Goal: Task Accomplishment & Management: Manage account settings

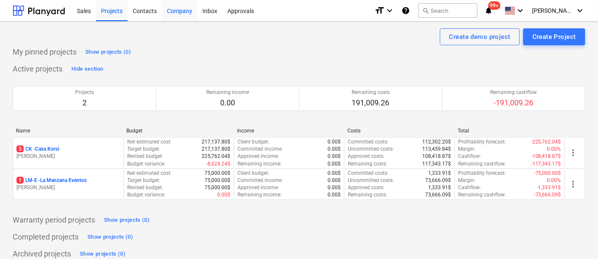
click at [178, 13] on div "Company" at bounding box center [179, 11] width 35 height 22
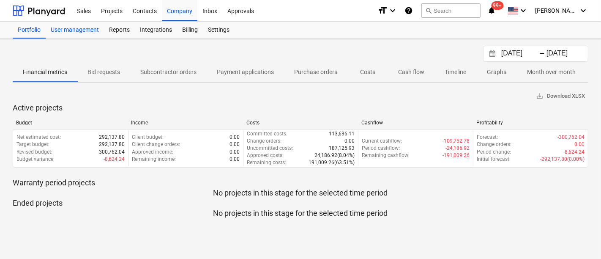
click at [72, 30] on div "User management" at bounding box center [75, 30] width 58 height 17
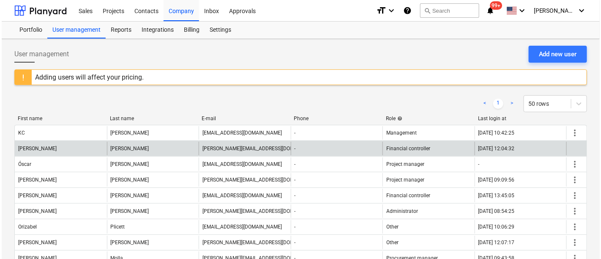
scroll to position [46, 0]
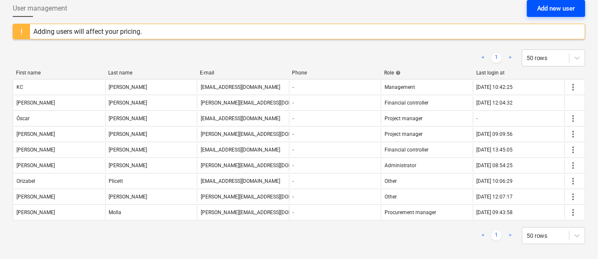
click at [547, 8] on div "Add new user" at bounding box center [556, 8] width 38 height 11
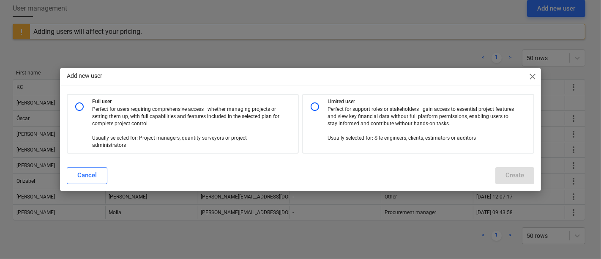
click at [312, 108] on input "radio" at bounding box center [314, 106] width 17 height 17
radio input "true"
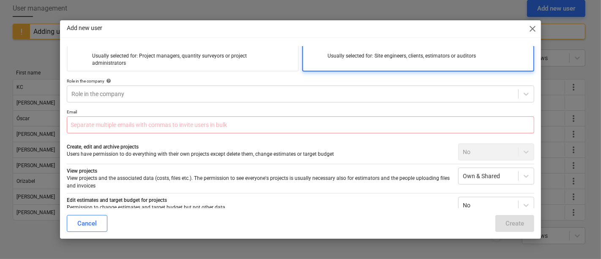
scroll to position [0, 0]
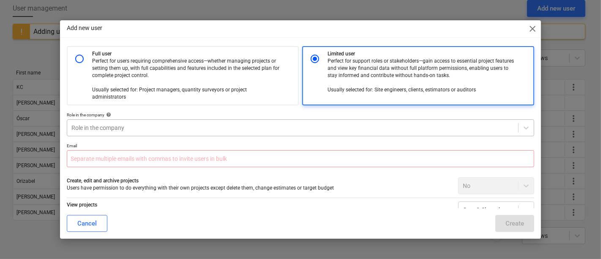
click at [99, 123] on div at bounding box center [292, 127] width 442 height 8
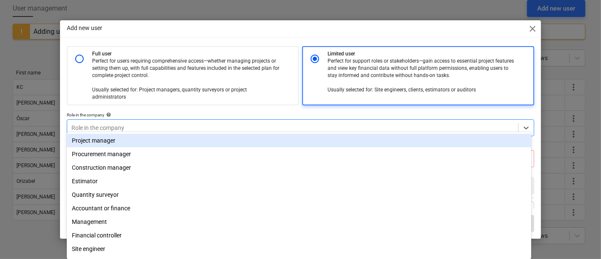
scroll to position [30, 0]
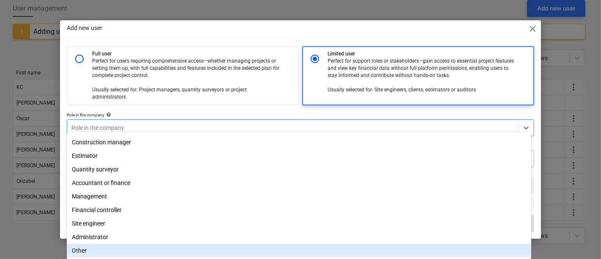
click at [98, 248] on div "Other" at bounding box center [299, 250] width 464 height 14
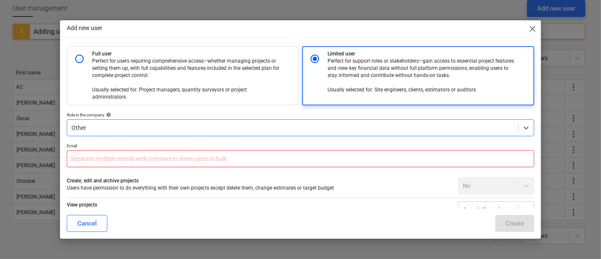
click at [106, 155] on input "text" at bounding box center [300, 158] width 467 height 17
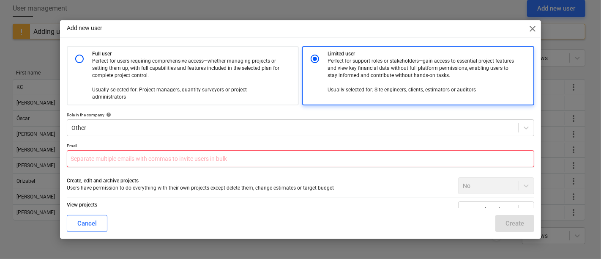
click at [180, 155] on input "text" at bounding box center [300, 158] width 467 height 17
click at [534, 29] on span "close" at bounding box center [532, 29] width 10 height 10
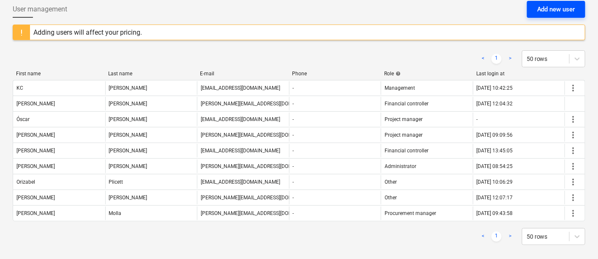
click at [549, 9] on div "Add new user" at bounding box center [556, 9] width 38 height 11
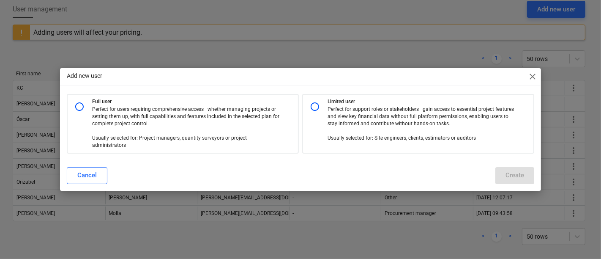
click at [322, 102] on input "radio" at bounding box center [314, 106] width 17 height 17
radio input "true"
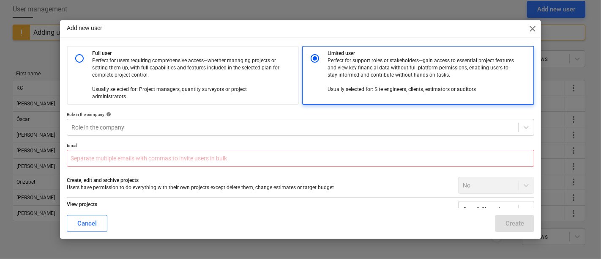
scroll to position [0, 0]
click at [159, 153] on input "text" at bounding box center [300, 158] width 467 height 17
click at [158, 126] on div "Role in the company" at bounding box center [300, 127] width 467 height 17
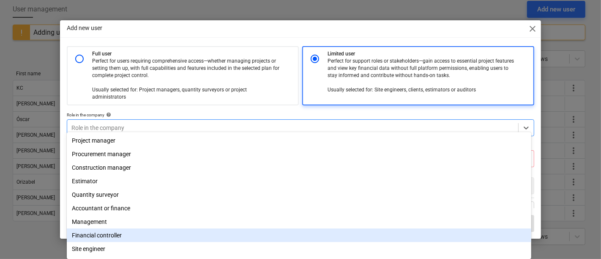
scroll to position [30, 0]
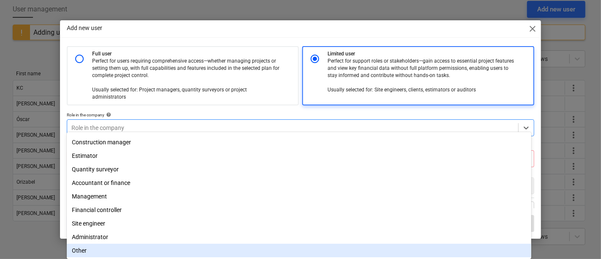
click at [100, 246] on div "Other" at bounding box center [299, 250] width 464 height 14
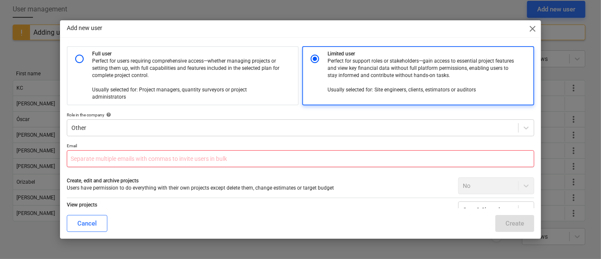
click at [116, 153] on input "text" at bounding box center [300, 158] width 467 height 17
paste input "[EMAIL_ADDRESS][DOMAIN_NAME]"
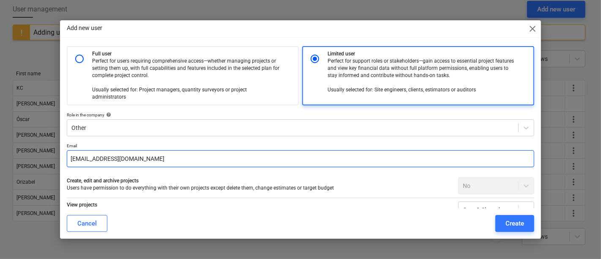
click at [85, 152] on input "[EMAIL_ADDRESS][DOMAIN_NAME]" at bounding box center [300, 158] width 467 height 17
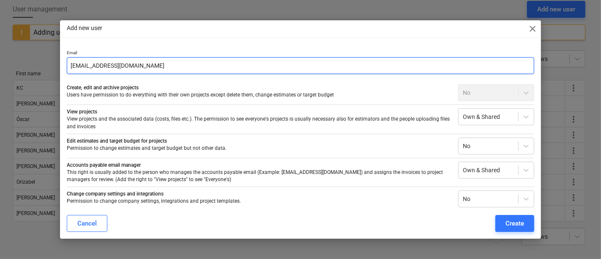
scroll to position [94, 0]
type input "[EMAIL_ADDRESS][DOMAIN_NAME]"
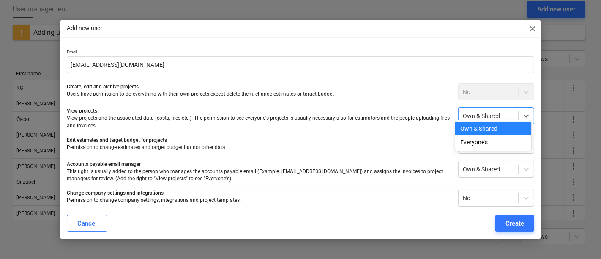
click at [514, 110] on div "Own & Shared" at bounding box center [488, 116] width 60 height 12
click at [489, 142] on div "Everyone's" at bounding box center [493, 142] width 76 height 14
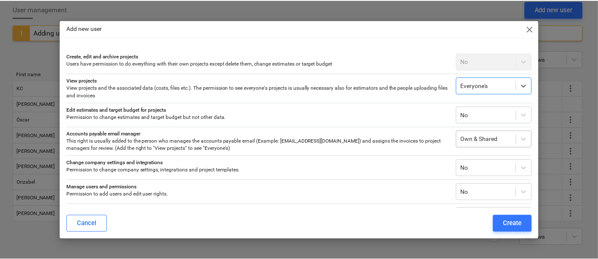
scroll to position [138, 0]
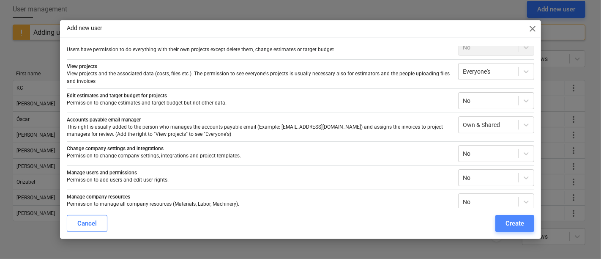
click at [523, 222] on div "Create" at bounding box center [514, 223] width 19 height 11
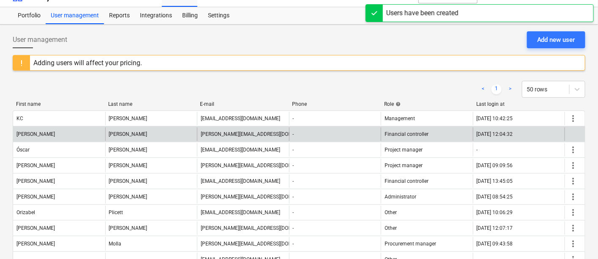
scroll to position [0, 0]
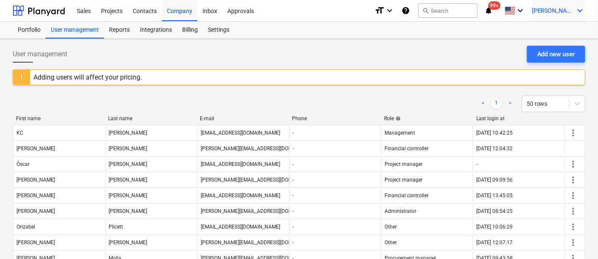
click at [574, 10] on span "[PERSON_NAME]" at bounding box center [553, 10] width 42 height 7
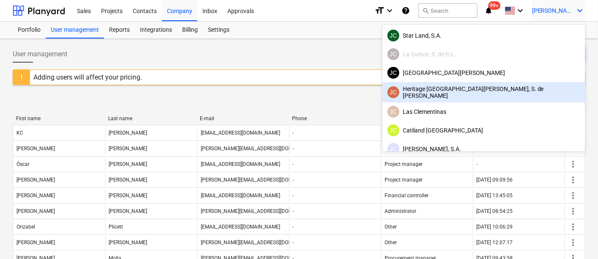
click at [518, 93] on div "JC Heritage [GEOGRAPHIC_DATA][PERSON_NAME], S. de [PERSON_NAME]" at bounding box center [483, 92] width 193 height 14
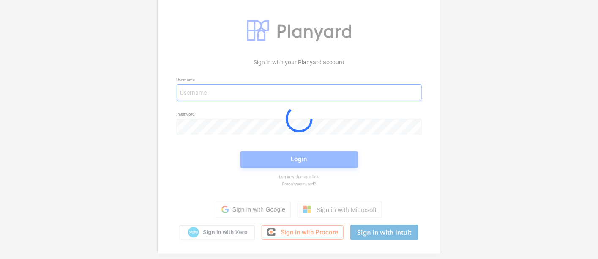
type input "[PERSON_NAME][EMAIL_ADDRESS][DOMAIN_NAME]"
